Goal: Navigation & Orientation: Find specific page/section

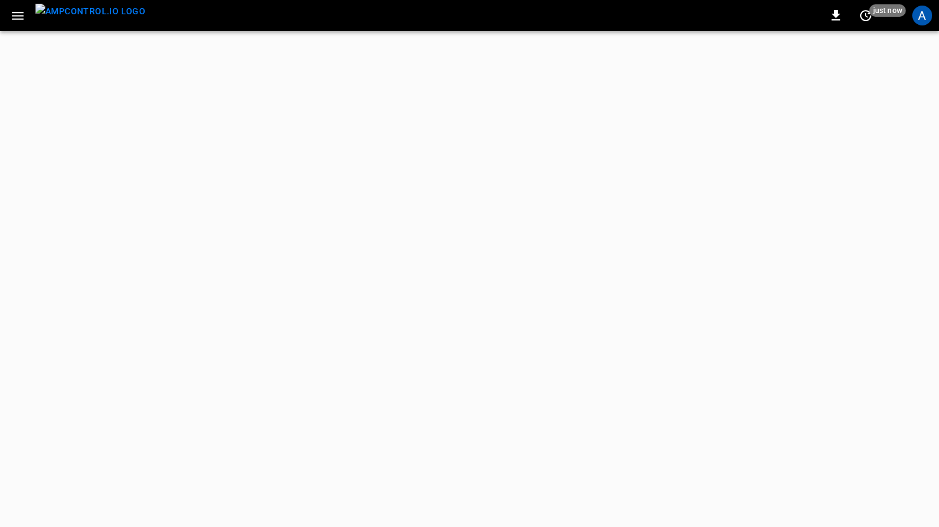
click at [19, 17] on icon "button" at bounding box center [18, 16] width 16 height 16
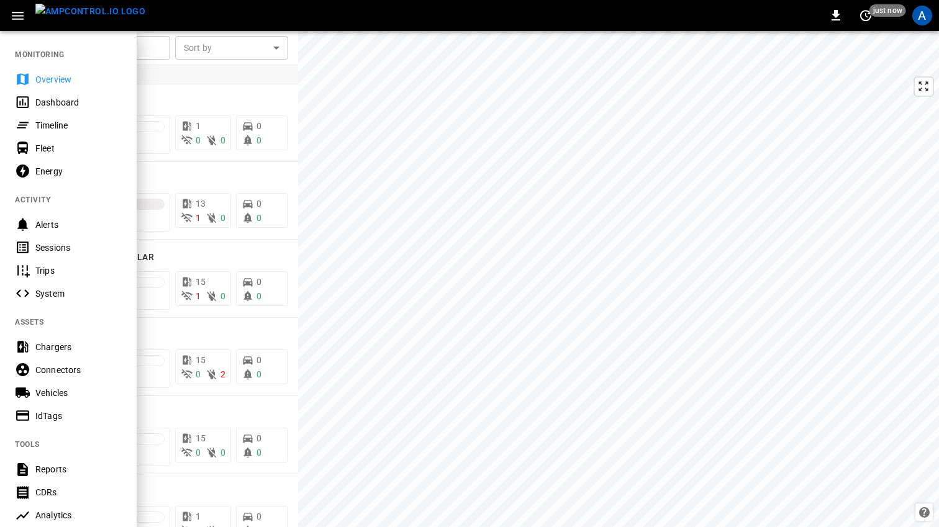
click at [56, 347] on div "Chargers" at bounding box center [78, 347] width 86 height 12
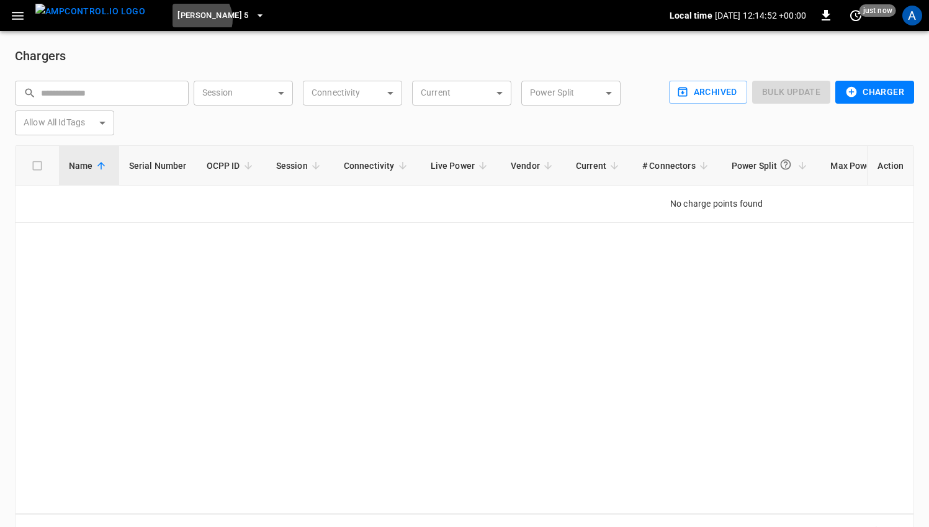
click at [178, 19] on span "Elisa 5" at bounding box center [213, 16] width 71 height 14
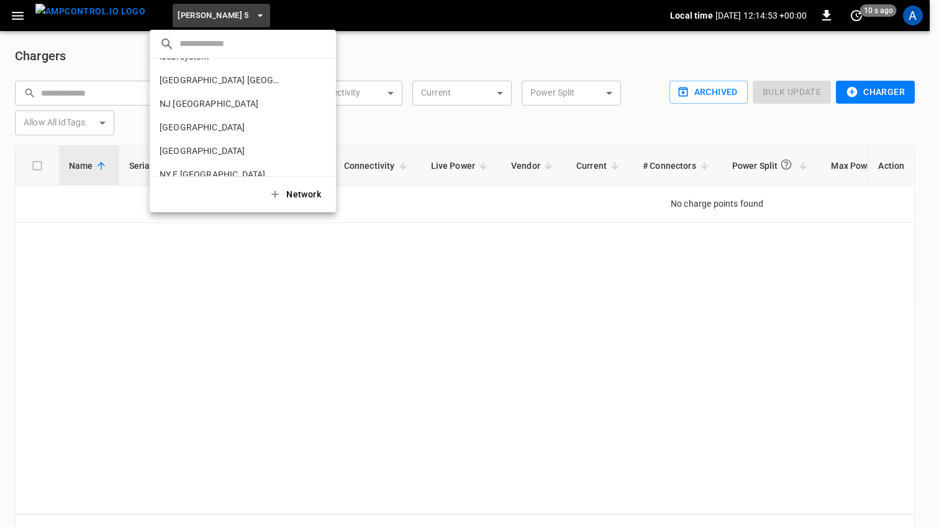
scroll to position [1166, 0]
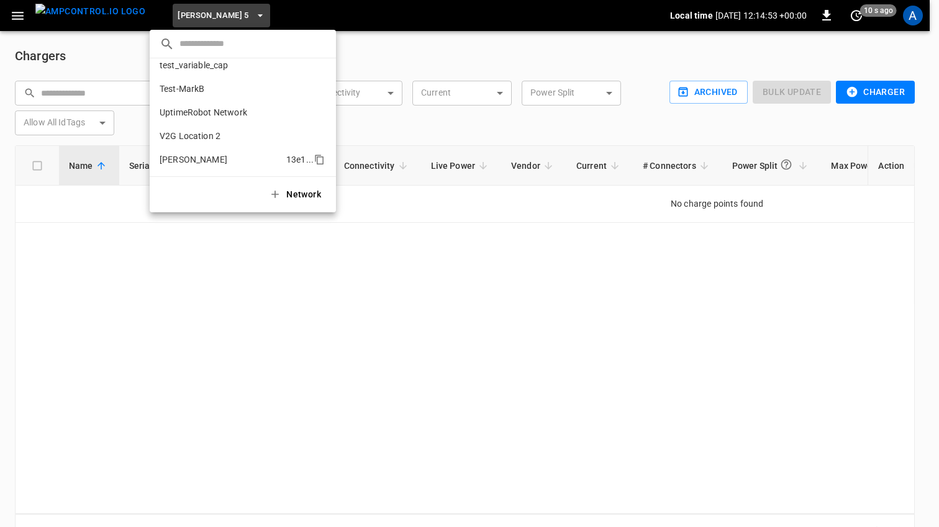
click at [200, 171] on li "Vittorio Test 13e1 ..." at bounding box center [243, 160] width 186 height 24
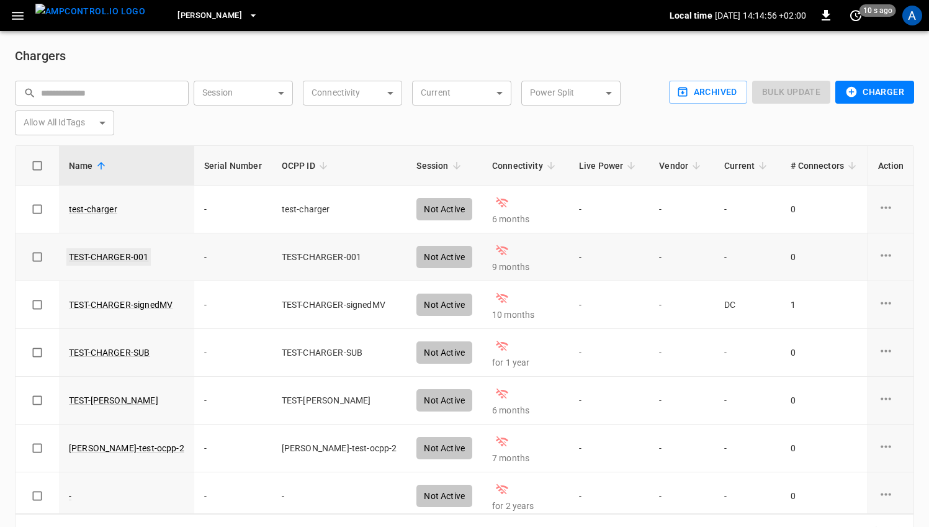
click at [104, 258] on link "TEST-CHARGER-001" at bounding box center [108, 256] width 84 height 17
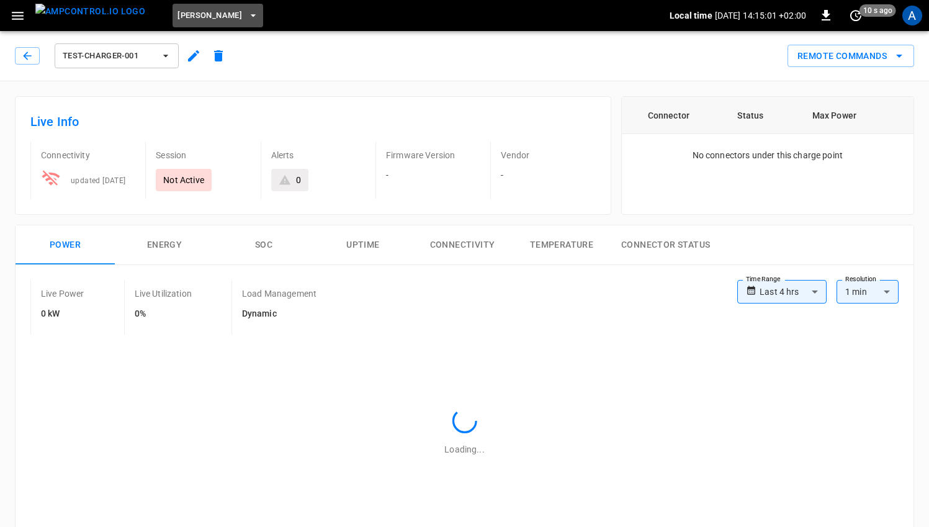
click at [214, 15] on button "Vittorio Test" at bounding box center [218, 16] width 91 height 24
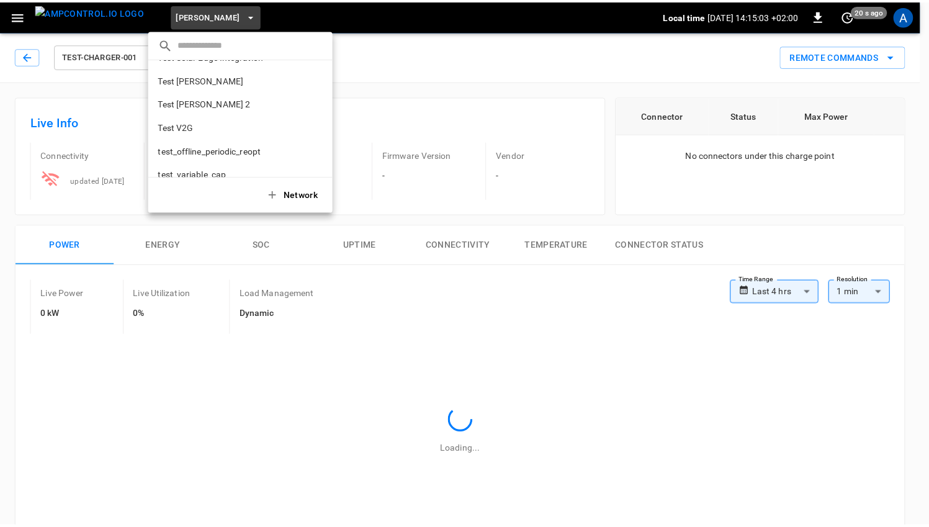
scroll to position [1056, 0]
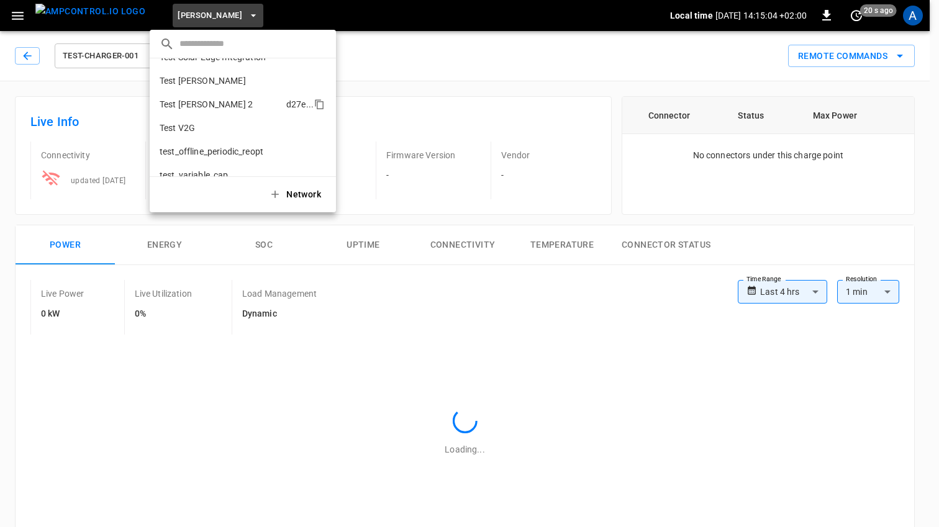
click at [202, 106] on p "Test Tomas 2" at bounding box center [221, 104] width 122 height 12
